Goal: Information Seeking & Learning: Learn about a topic

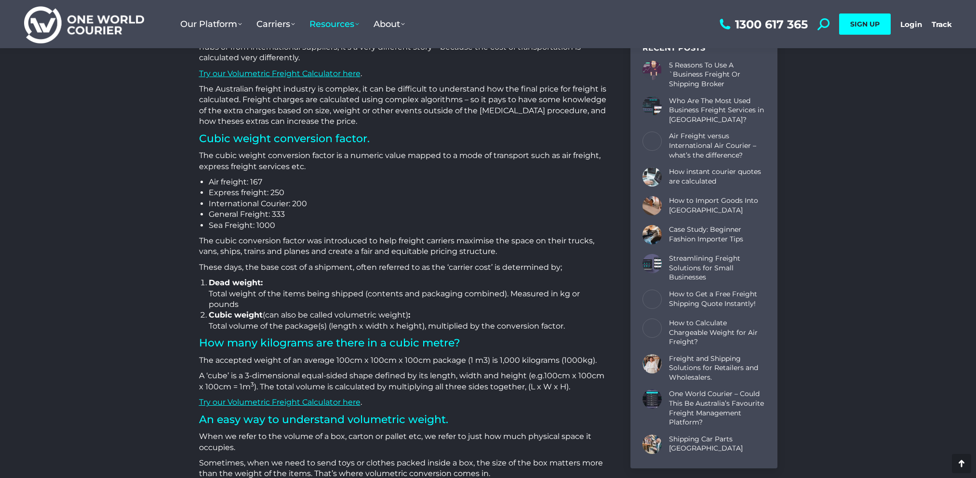
scroll to position [482, 0]
drag, startPoint x: 302, startPoint y: 194, endPoint x: 212, endPoint y: 187, distance: 90.4
click at [209, 188] on li "Express freight: 250" at bounding box center [408, 192] width 398 height 11
drag, startPoint x: 212, startPoint y: 187, endPoint x: 391, endPoint y: 228, distance: 183.6
click at [391, 228] on li "Sea Freight: 1000" at bounding box center [408, 225] width 398 height 11
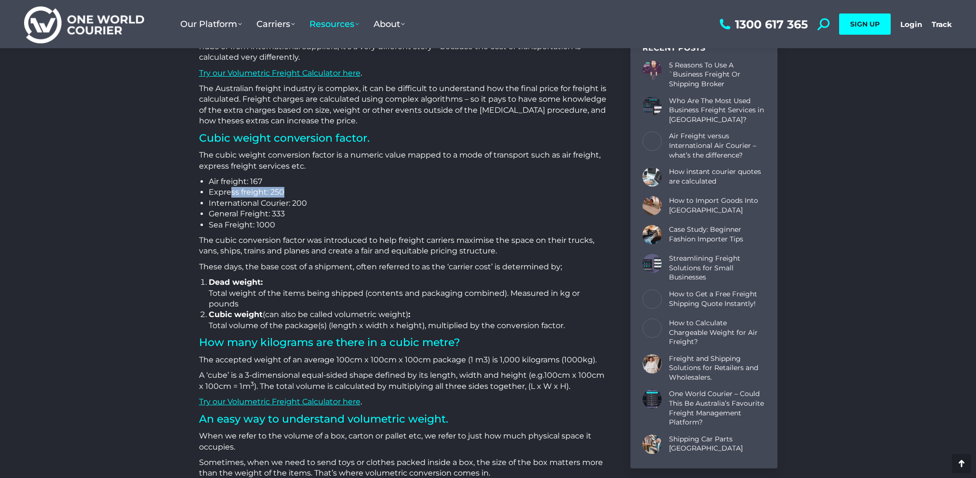
drag, startPoint x: 261, startPoint y: 192, endPoint x: 228, endPoint y: 192, distance: 32.8
click at [228, 192] on li "Express freight: 250" at bounding box center [408, 192] width 398 height 11
drag, startPoint x: 228, startPoint y: 192, endPoint x: 295, endPoint y: 211, distance: 69.6
click at [295, 211] on li "General Freight: 333" at bounding box center [408, 214] width 398 height 11
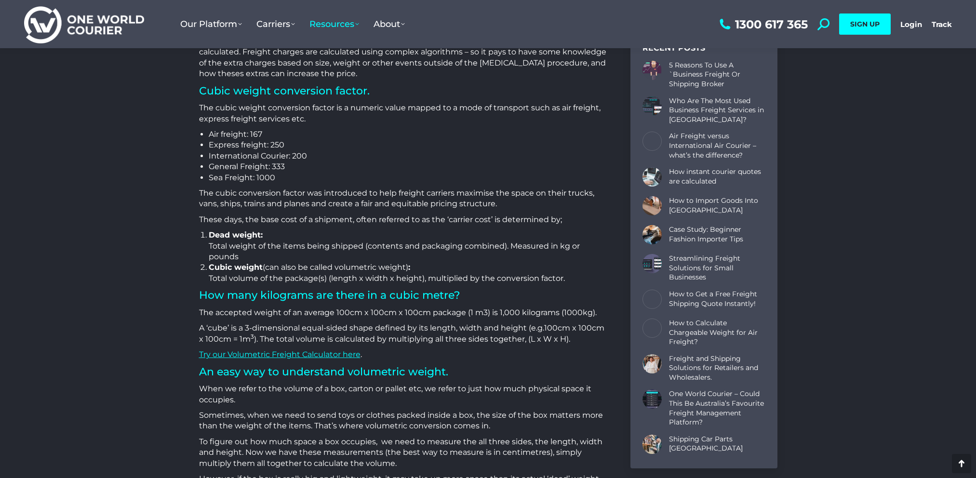
scroll to position [530, 0]
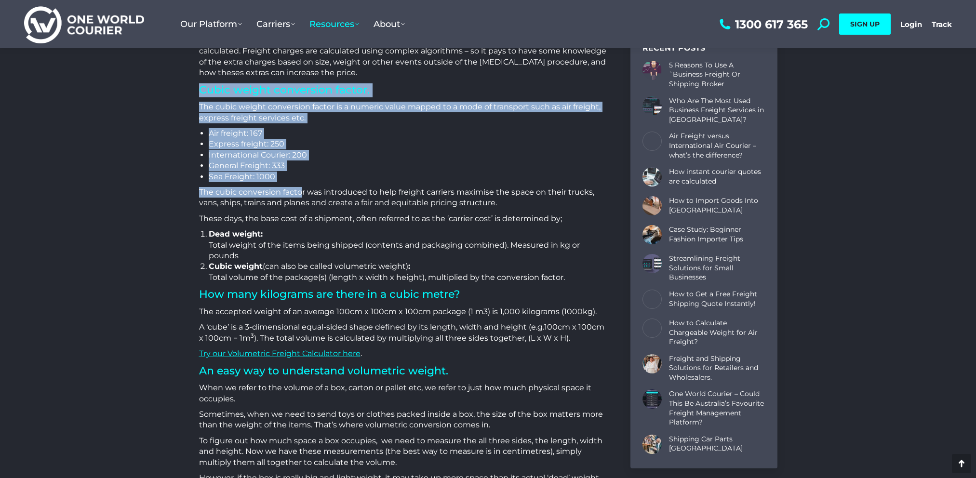
drag, startPoint x: 302, startPoint y: 183, endPoint x: 193, endPoint y: 90, distance: 143.0
copy div "Cubic weight conversion factor. The cubic weight conversion factor is a numeric…"
